Goal: Communication & Community: Answer question/provide support

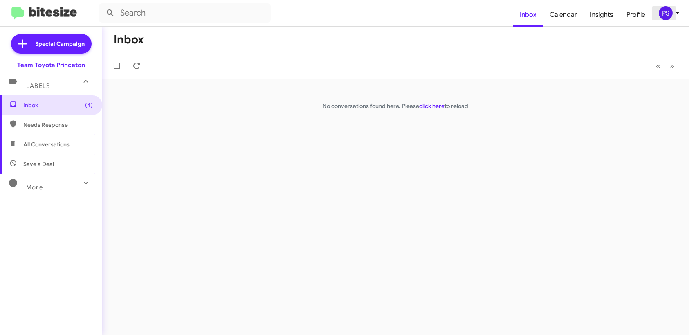
click at [670, 13] on div "PS" at bounding box center [665, 13] width 14 height 14
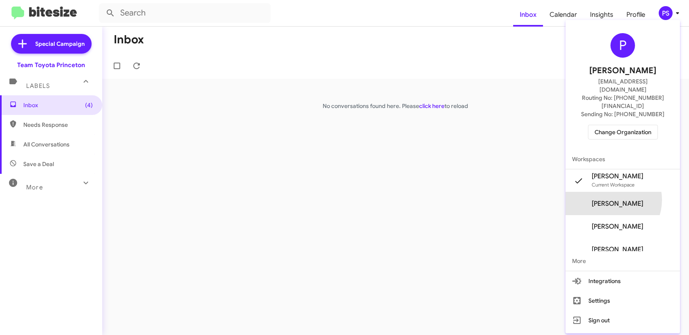
click at [623, 199] on span "[PERSON_NAME]" at bounding box center [616, 203] width 51 height 8
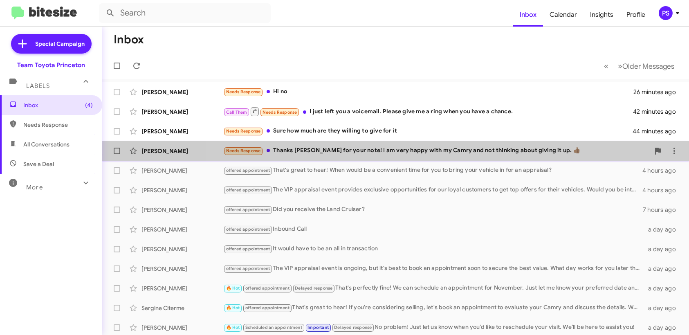
click at [440, 154] on div "Needs Response Thanks Andrew for your note! I am very happy with my Camry and n…" at bounding box center [436, 150] width 426 height 9
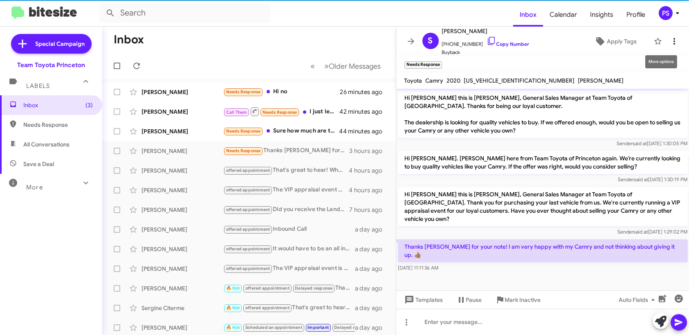
click at [671, 36] on button at bounding box center [674, 41] width 16 height 16
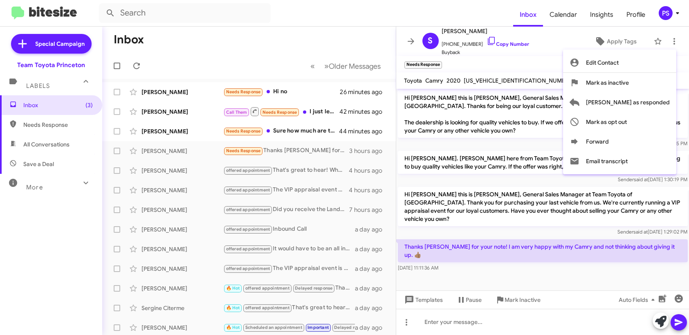
click at [579, 39] on div at bounding box center [344, 167] width 689 height 335
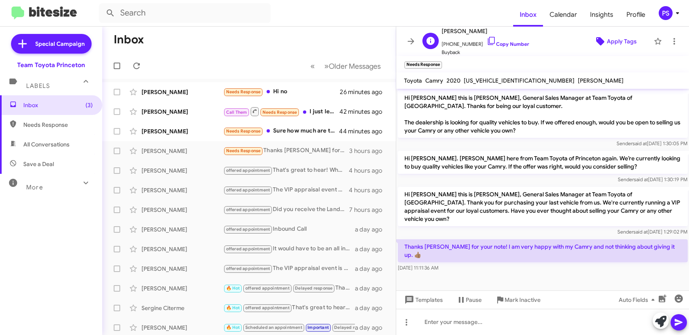
click at [606, 38] on span "Apply Tags" at bounding box center [621, 41] width 30 height 15
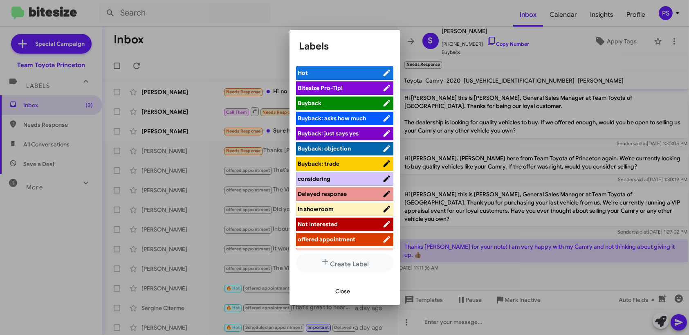
click at [354, 227] on li "Not Interested" at bounding box center [344, 223] width 97 height 13
click at [338, 223] on span "Not Interested" at bounding box center [340, 224] width 84 height 8
click at [351, 291] on button "Close" at bounding box center [343, 291] width 28 height 15
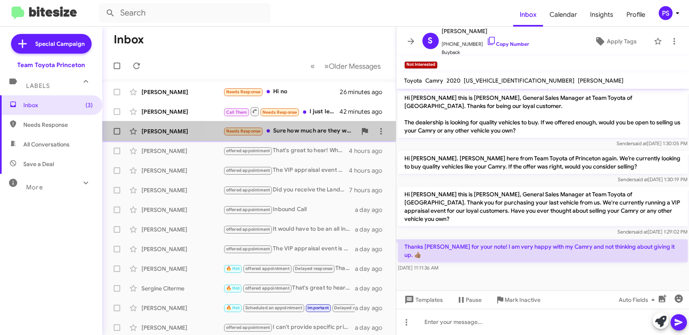
click at [310, 127] on div "Needs Response Sure how much are they willing to give for it" at bounding box center [289, 130] width 133 height 9
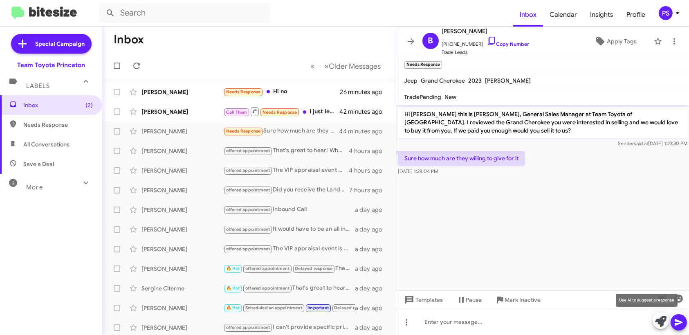
click at [662, 319] on icon at bounding box center [660, 320] width 11 height 11
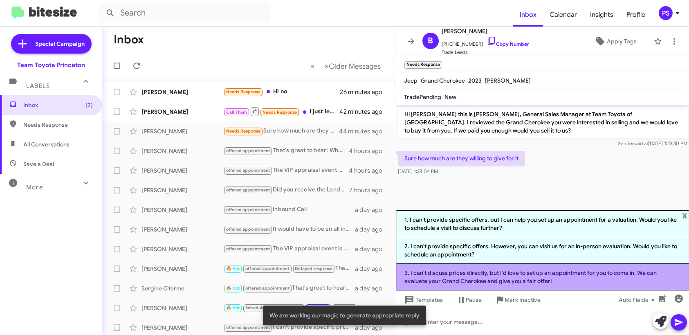
click at [529, 277] on li "3. I can't discuss prices directly, but I'd love to set up an appointment for y…" at bounding box center [542, 277] width 293 height 27
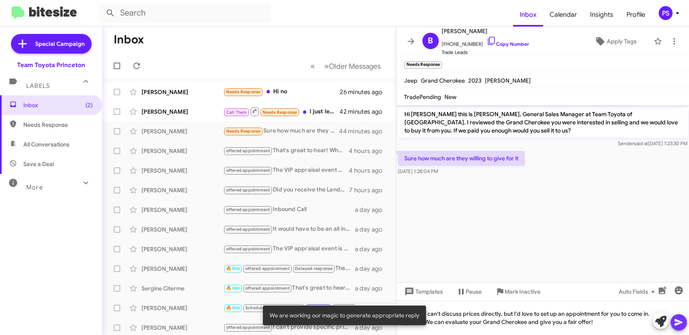
click at [674, 324] on icon at bounding box center [678, 322] width 10 height 10
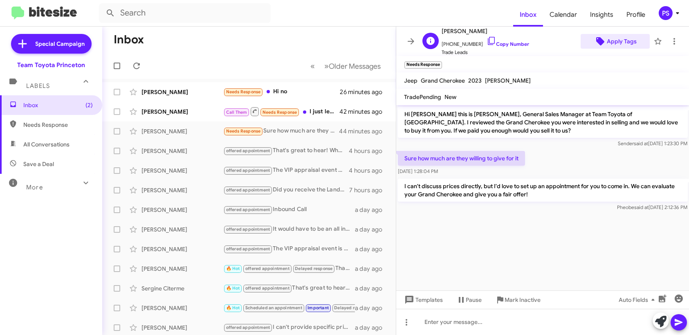
click at [614, 34] on span "Apply Tags" at bounding box center [621, 41] width 30 height 15
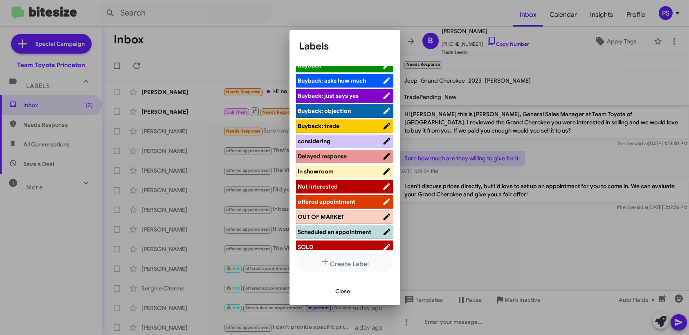
scroll to position [82, 0]
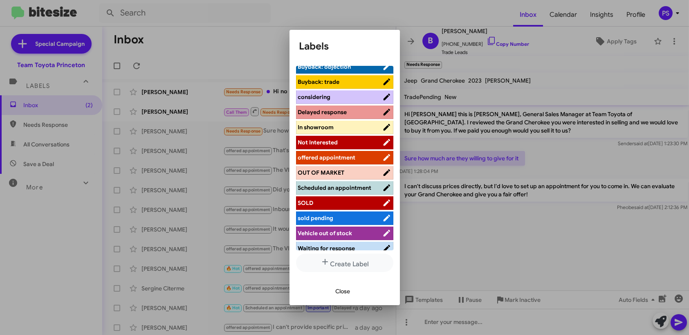
click at [332, 156] on span "offered appointment" at bounding box center [327, 157] width 58 height 7
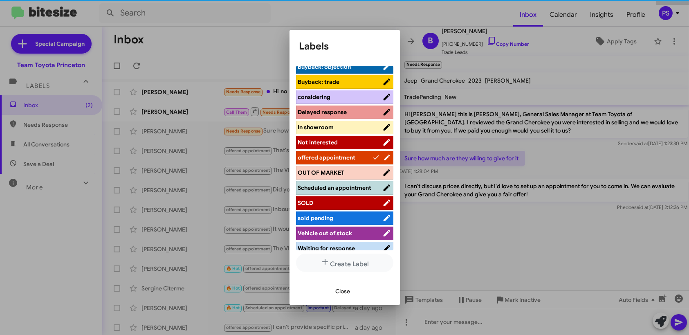
click at [347, 288] on span "Close" at bounding box center [342, 291] width 15 height 15
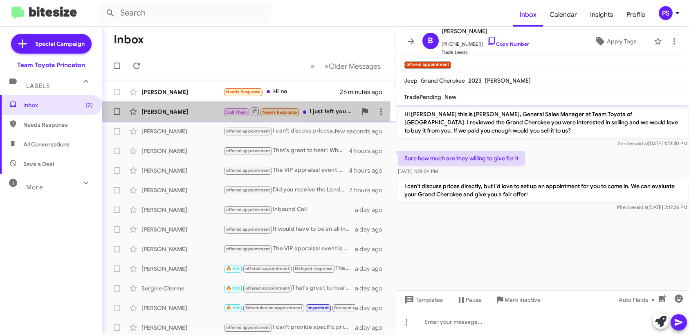
click at [192, 103] on div "Jamie Overland Call Them Needs Response I just left you a voicemail. Please giv…" at bounding box center [249, 111] width 280 height 16
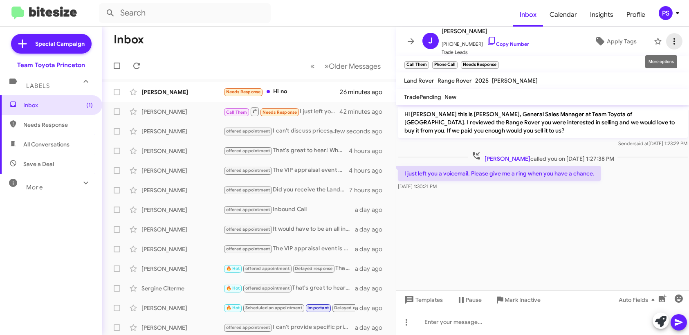
click at [669, 37] on icon at bounding box center [674, 41] width 10 height 10
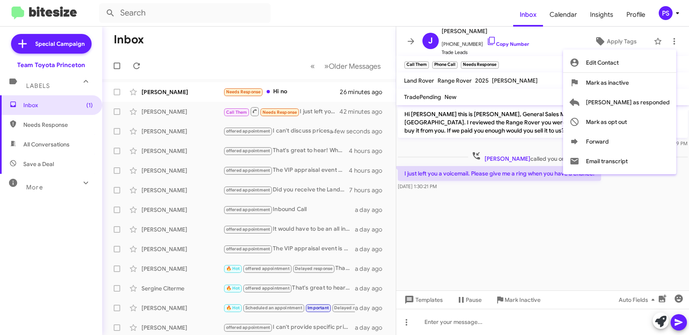
click at [570, 46] on div at bounding box center [344, 167] width 689 height 335
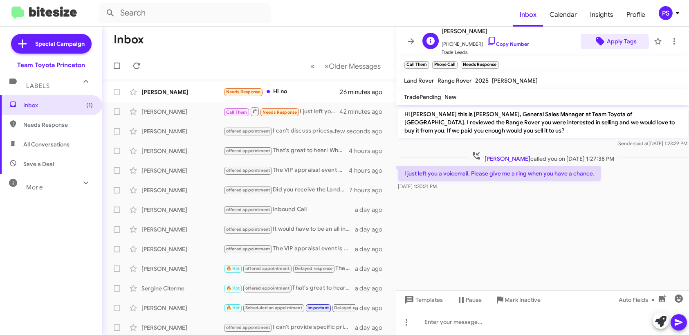
click at [596, 43] on icon at bounding box center [600, 41] width 8 height 8
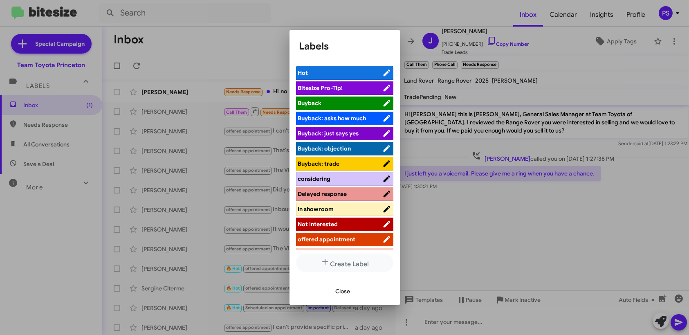
click at [347, 190] on span "Delayed response" at bounding box center [340, 194] width 84 height 8
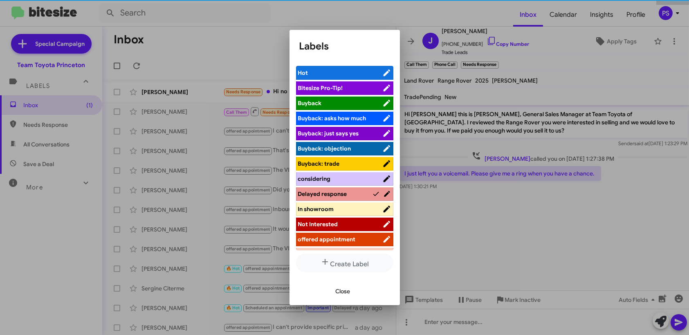
click at [347, 291] on span "Close" at bounding box center [342, 291] width 15 height 15
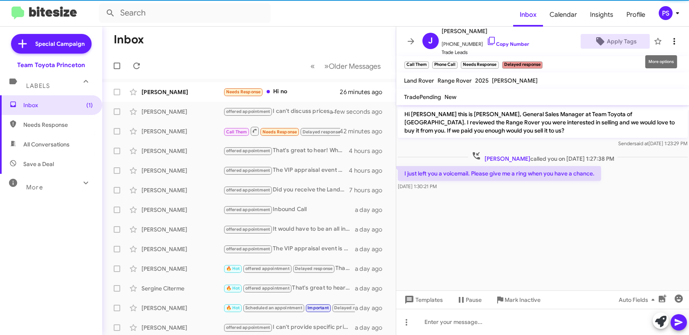
click at [669, 42] on icon at bounding box center [674, 41] width 10 height 10
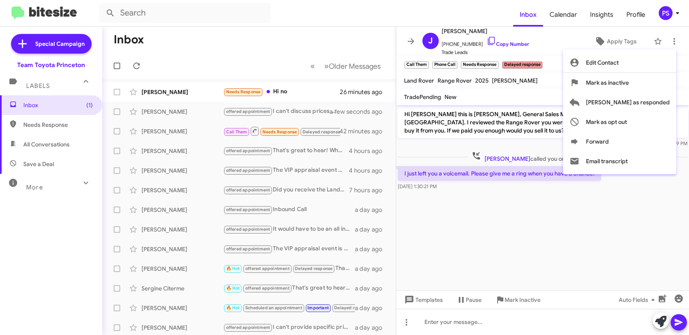
click at [613, 282] on div at bounding box center [344, 167] width 689 height 335
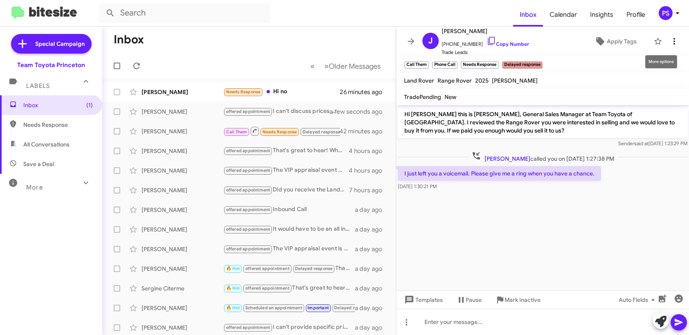
click at [669, 42] on icon at bounding box center [674, 41] width 10 height 10
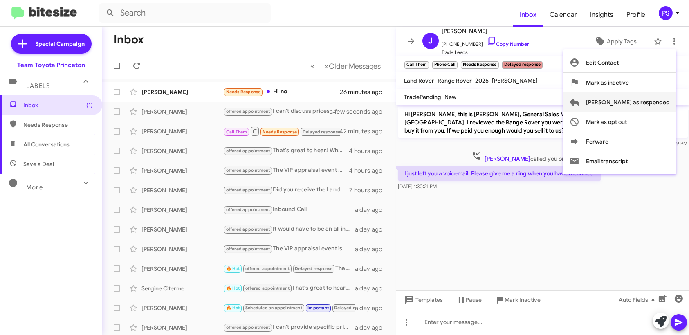
click at [658, 105] on span "Mark as responded" at bounding box center [628, 102] width 84 height 20
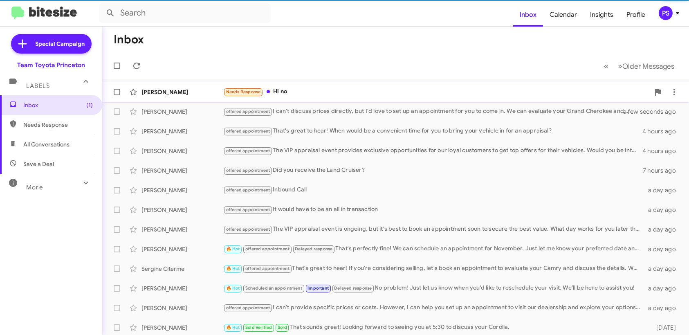
click at [444, 89] on div "Needs Response Hi no" at bounding box center [436, 91] width 426 height 9
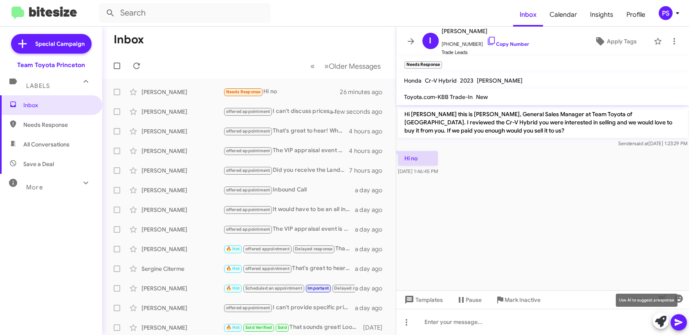
click at [667, 321] on button at bounding box center [660, 320] width 16 height 16
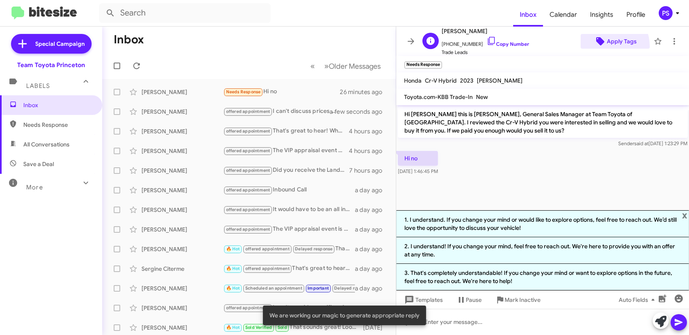
click at [595, 46] on span "Apply Tags" at bounding box center [615, 41] width 56 height 15
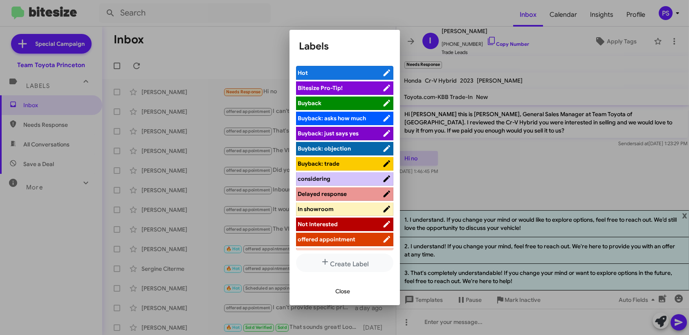
click at [344, 224] on span "Not Interested" at bounding box center [340, 224] width 84 height 8
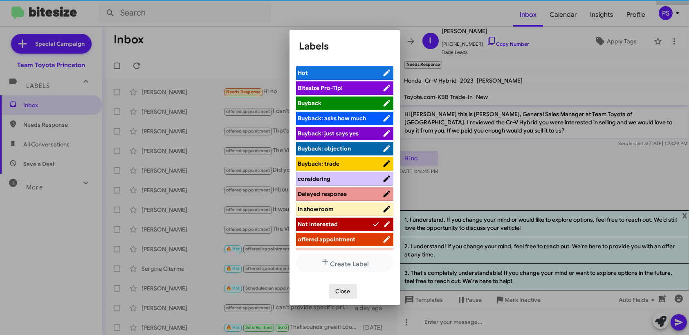
click at [343, 291] on span "Close" at bounding box center [342, 291] width 15 height 15
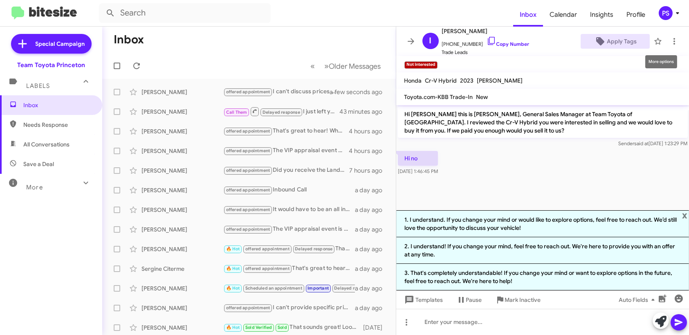
click at [671, 32] on mat-toolbar "I Iwona Czarnecka +16099770542 Copy Number Trade Leads Apply Tags" at bounding box center [542, 41] width 293 height 29
click at [671, 45] on icon at bounding box center [674, 41] width 10 height 10
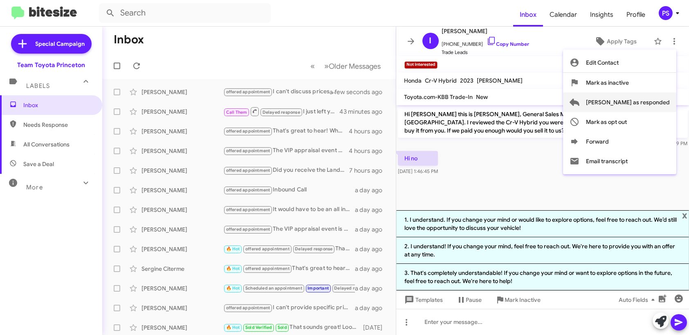
click at [635, 96] on span "Mark as responded" at bounding box center [628, 102] width 84 height 20
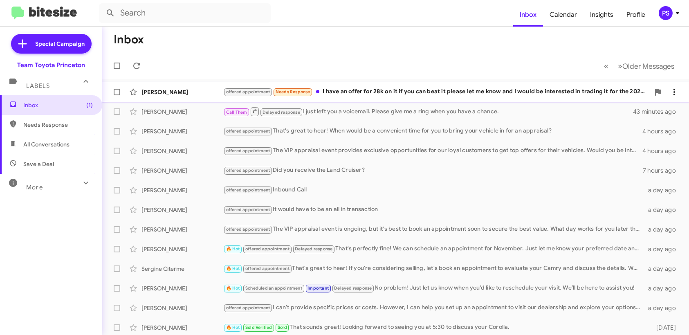
click at [376, 90] on div "offered appointment Needs Response I have an offer for 28k on it if you can bea…" at bounding box center [436, 91] width 426 height 9
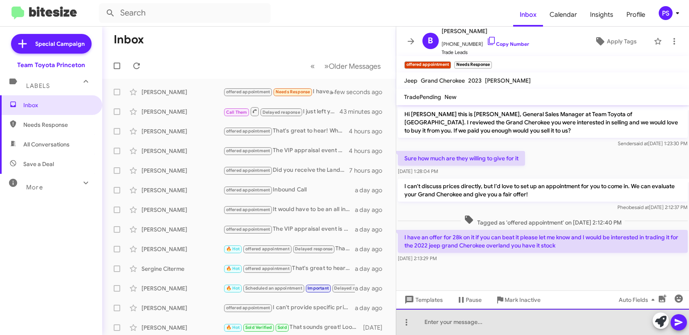
click at [617, 323] on div at bounding box center [542, 322] width 293 height 26
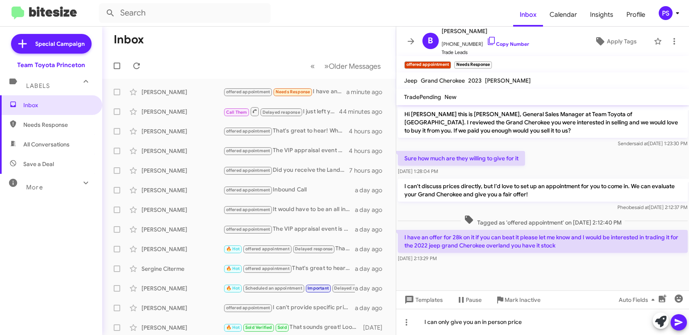
click at [680, 316] on span at bounding box center [678, 322] width 10 height 16
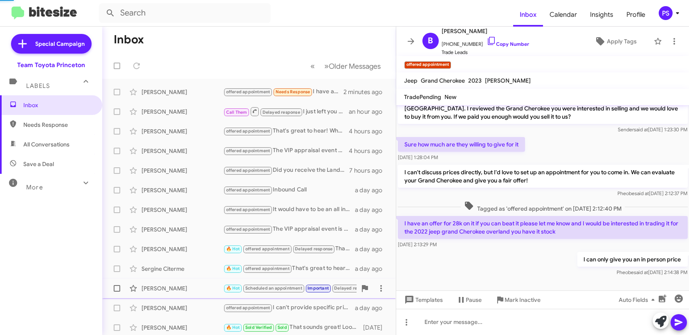
scroll to position [44, 0]
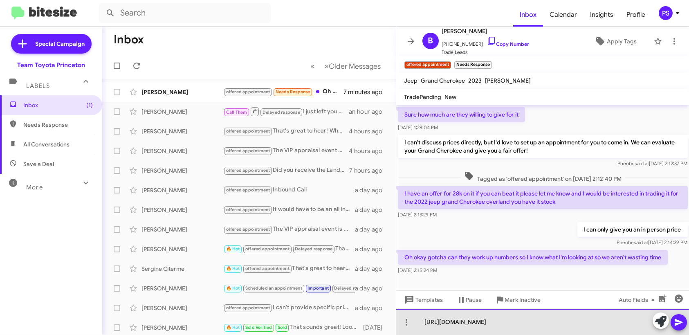
click at [490, 324] on div "https://www.teamtoyotaprinceton.com/sell-trade/" at bounding box center [542, 322] width 293 height 26
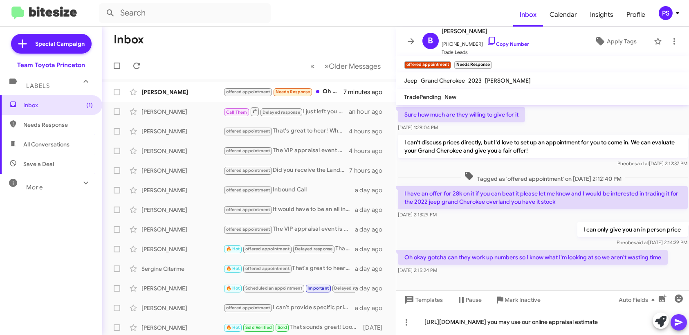
click at [678, 325] on icon at bounding box center [678, 322] width 10 height 10
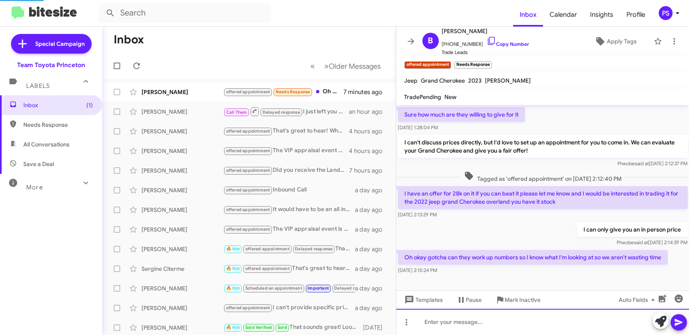
scroll to position [29, 0]
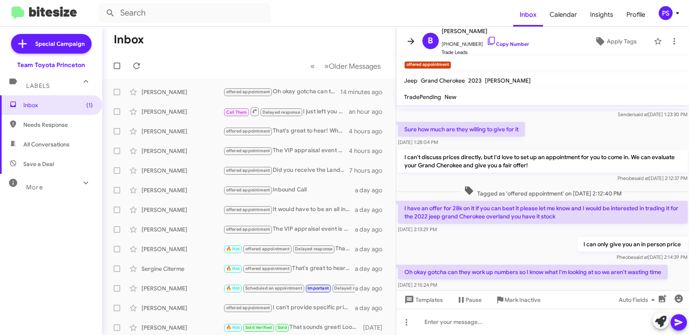
click at [411, 40] on icon at bounding box center [411, 41] width 10 height 10
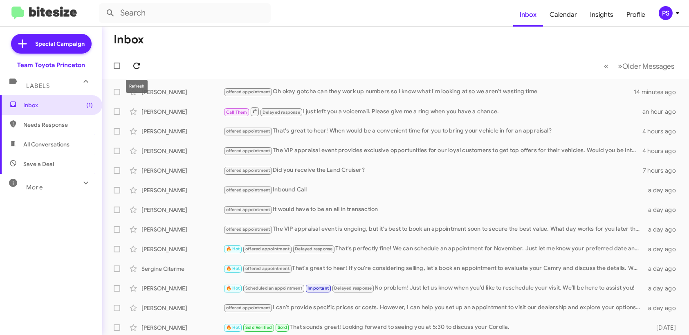
click at [136, 65] on icon at bounding box center [137, 66] width 10 height 10
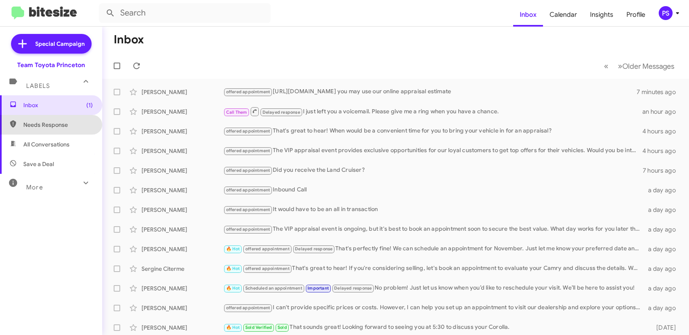
click at [51, 122] on span "Needs Response" at bounding box center [57, 125] width 69 height 8
type input "in:needs-response"
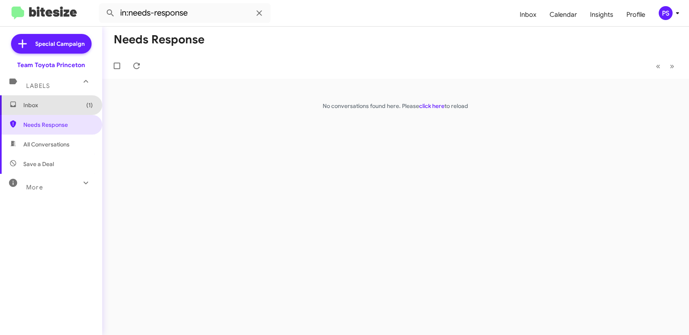
click at [51, 109] on span "Inbox (1)" at bounding box center [57, 105] width 69 height 8
